Goal: Task Accomplishment & Management: Use online tool/utility

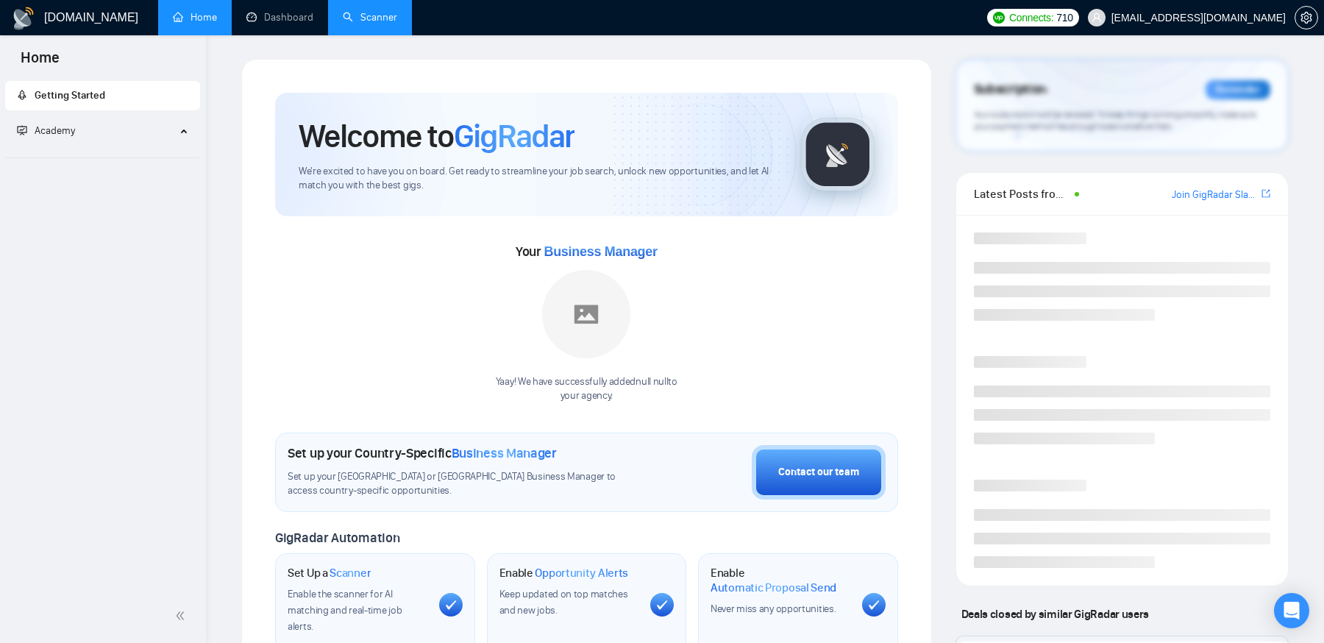
click at [384, 20] on link "Scanner" at bounding box center [370, 17] width 54 height 13
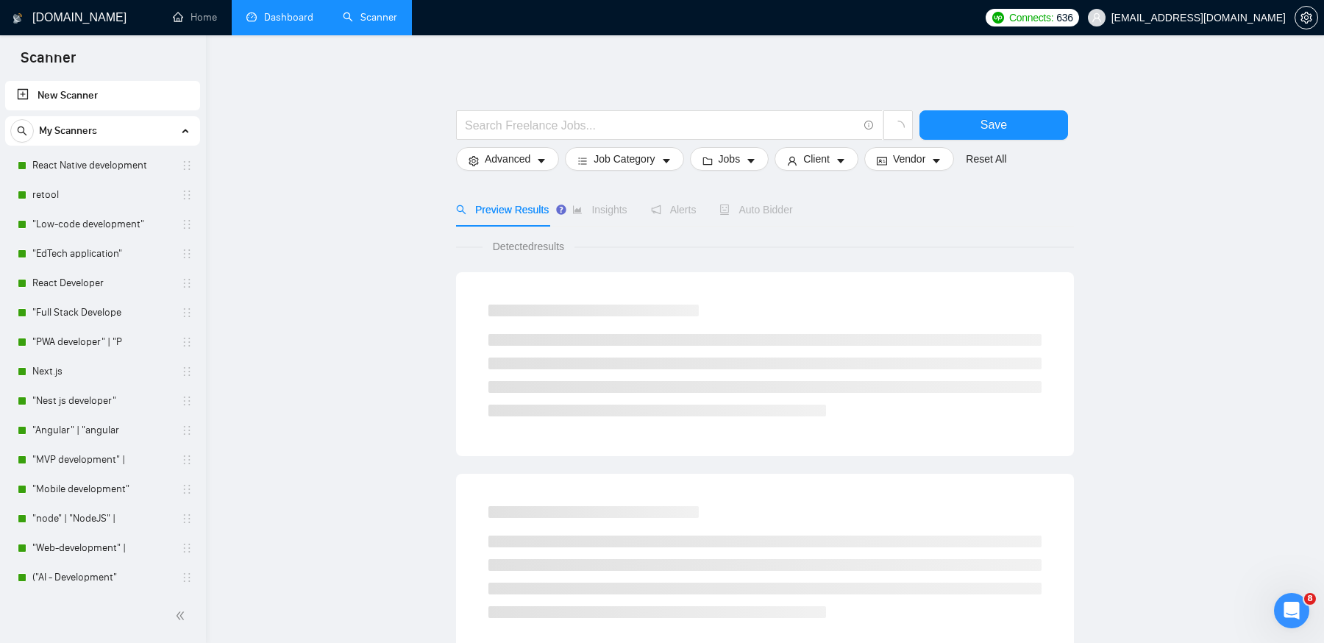
click at [280, 21] on link "Dashboard" at bounding box center [279, 17] width 67 height 13
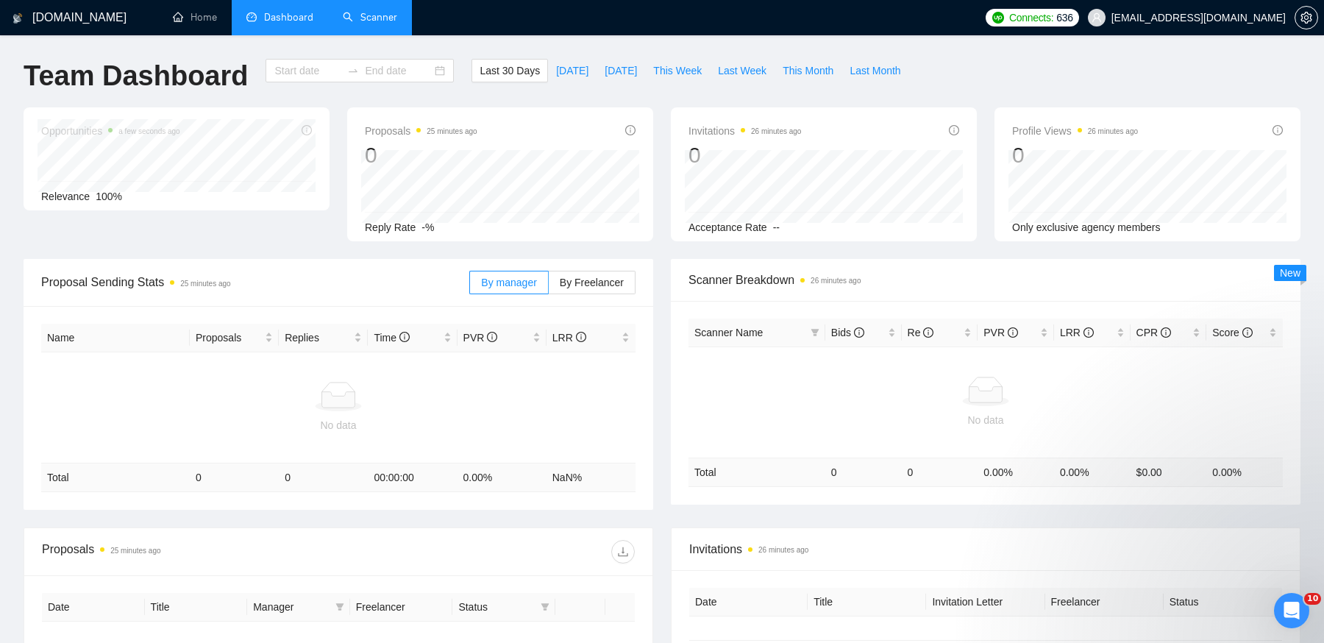
type input "[DATE]"
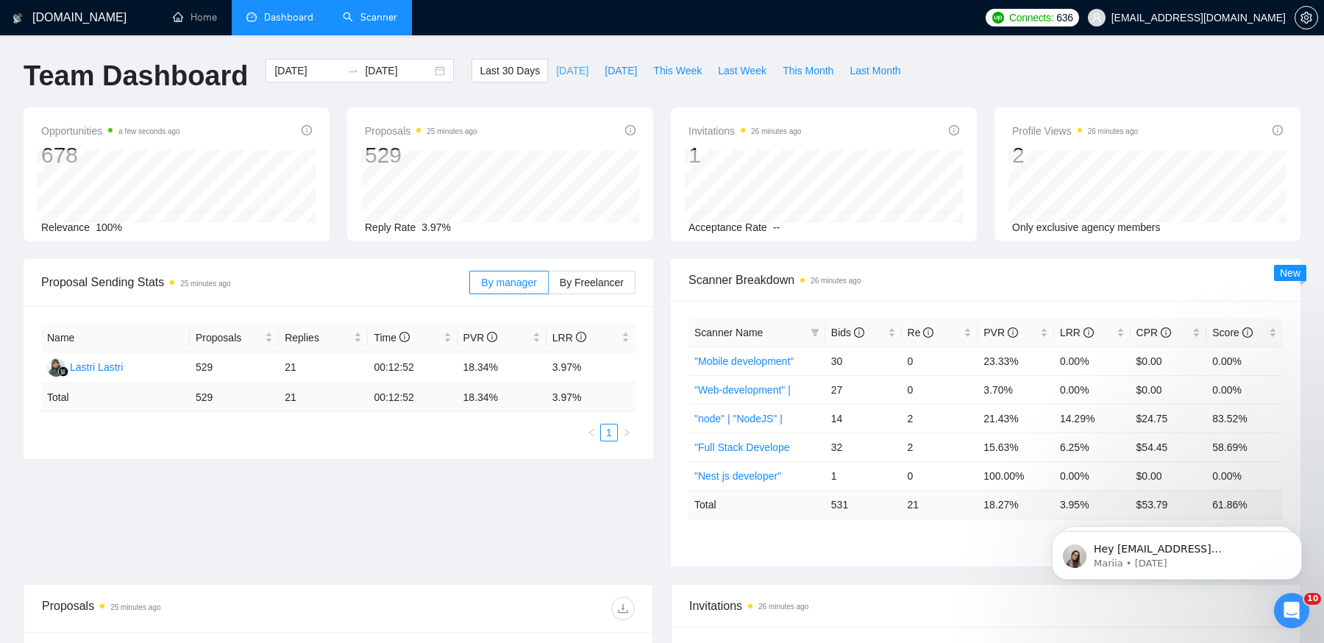
click at [564, 73] on span "[DATE]" at bounding box center [572, 71] width 32 height 16
type input "[DATE]"
